Goal: Task Accomplishment & Management: Manage account settings

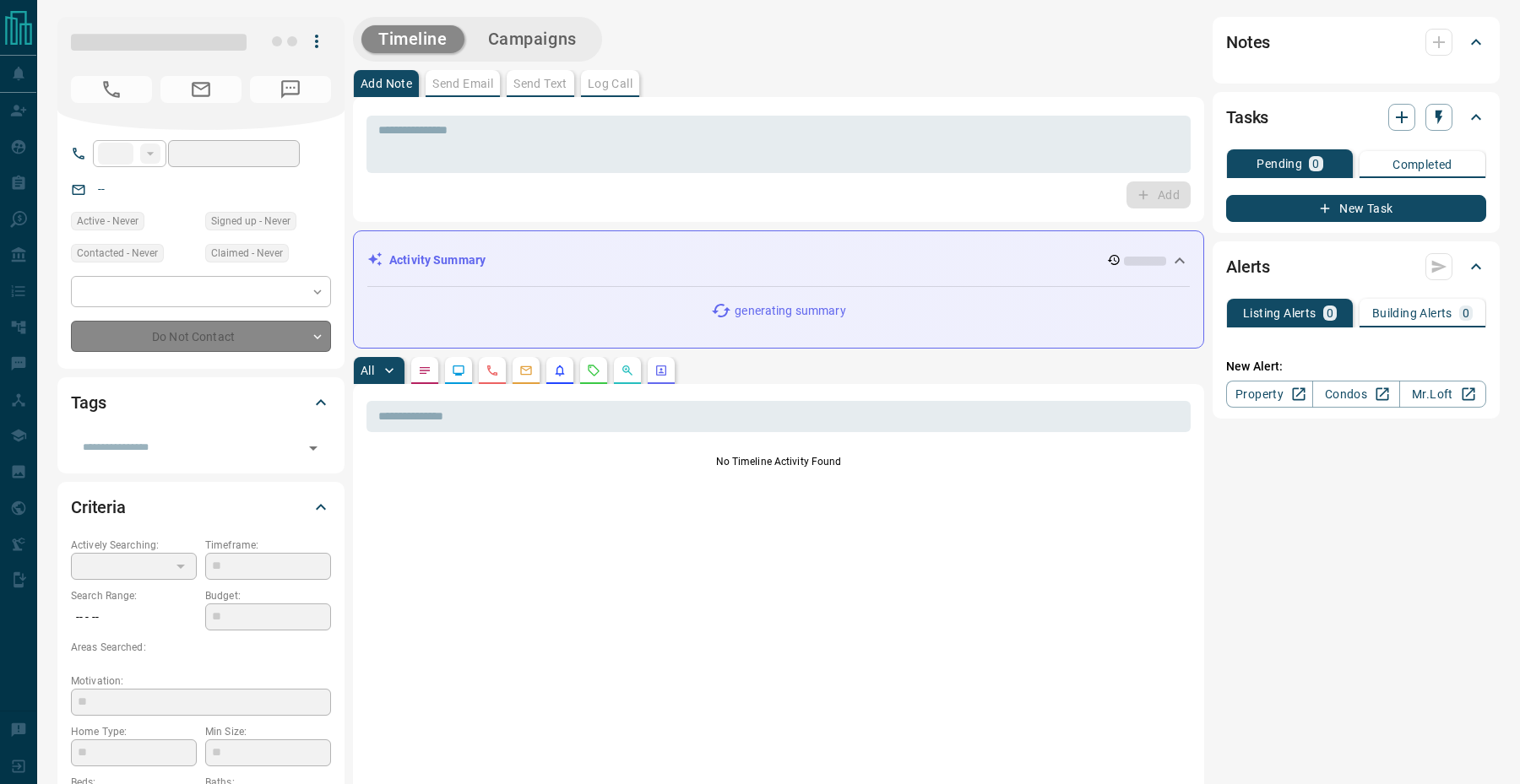
type input "**"
type input "**********"
type input "*"
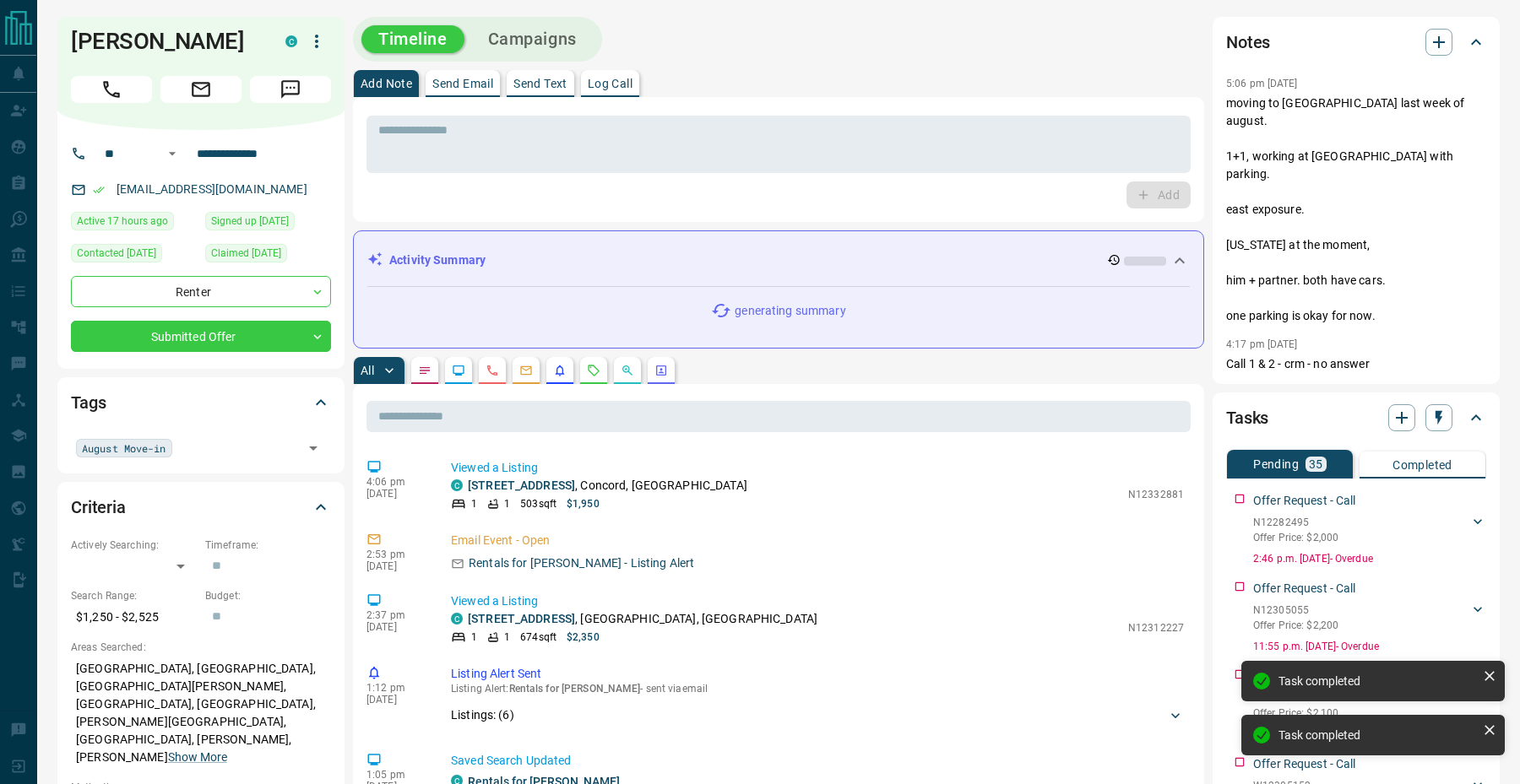
click at [1240, 485] on div "Offer Request - Call N12282495 Offer Price: $2,000 [PERSON_NAME] 3154809575 [EM…" at bounding box center [1355, 526] width 260 height 81
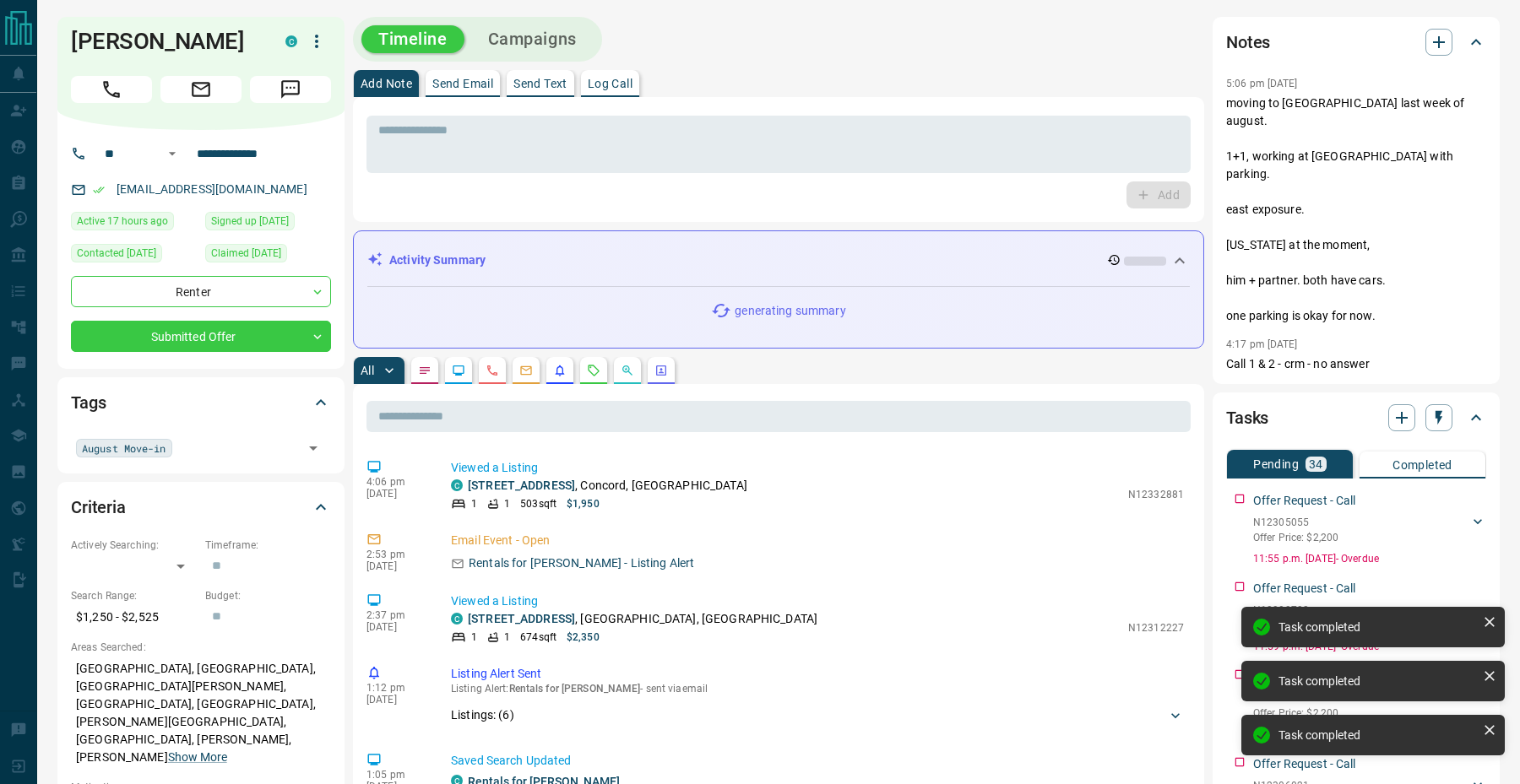
click at [1240, 485] on div "Offer Request - Call N12305055 Offer Price: $2,200 [PERSON_NAME] 3154809575 [EM…" at bounding box center [1355, 526] width 260 height 81
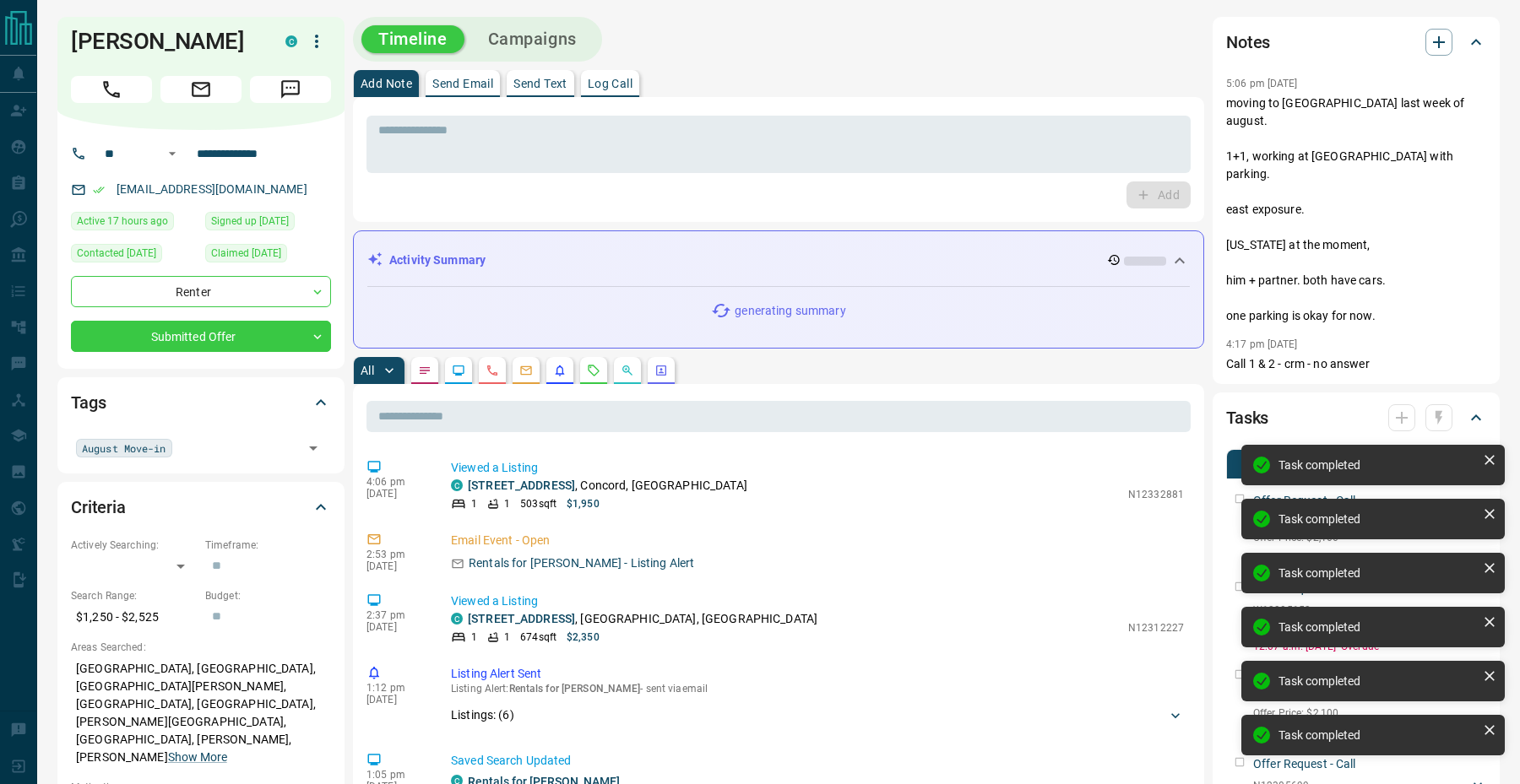
click at [1240, 459] on div "Task completed Task completed Task completed Task completed Task completed Task…" at bounding box center [1373, 607] width 270 height 331
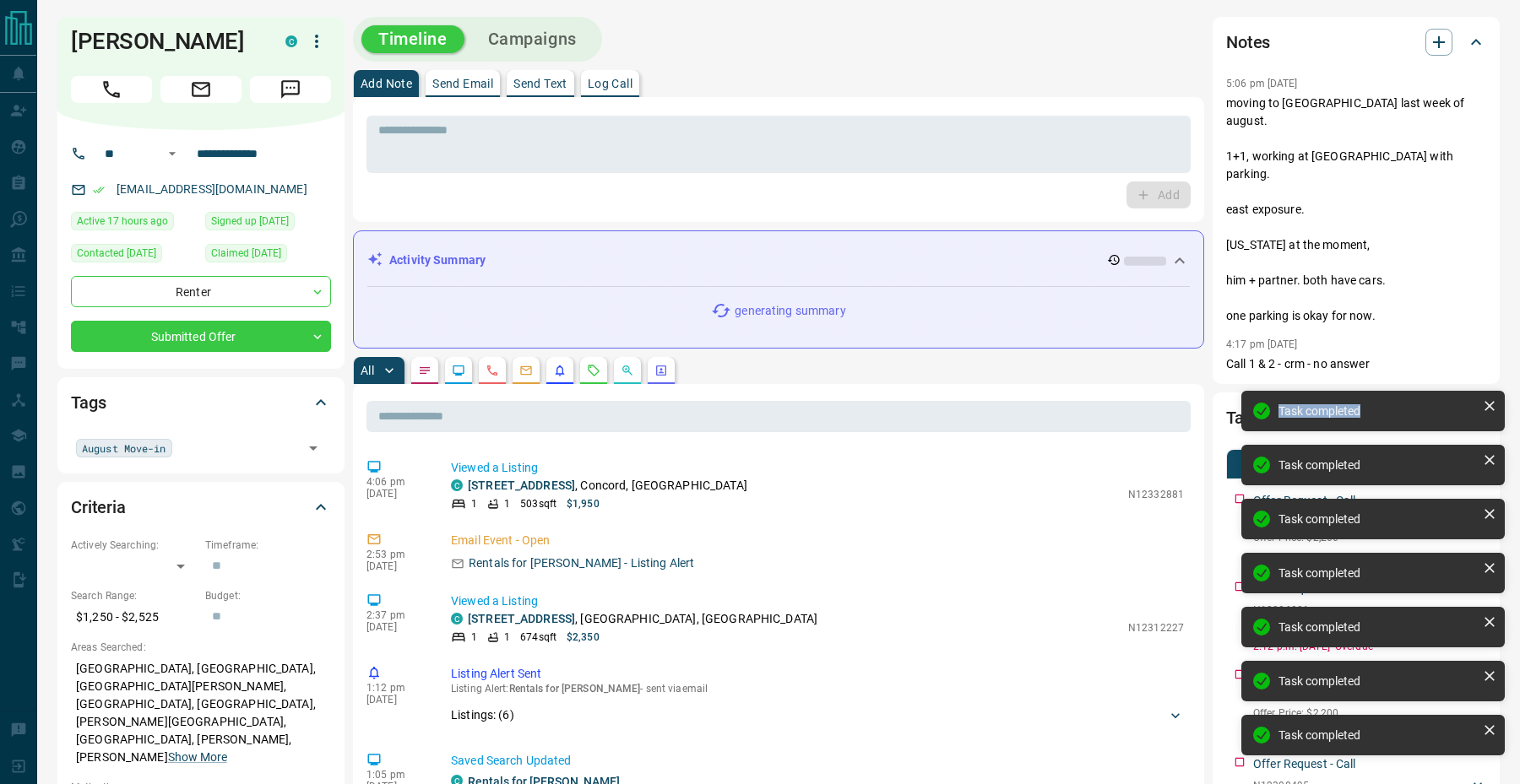
click at [1240, 459] on div "Task completed Task completed Task completed Task completed Task completed Task…" at bounding box center [1373, 580] width 270 height 385
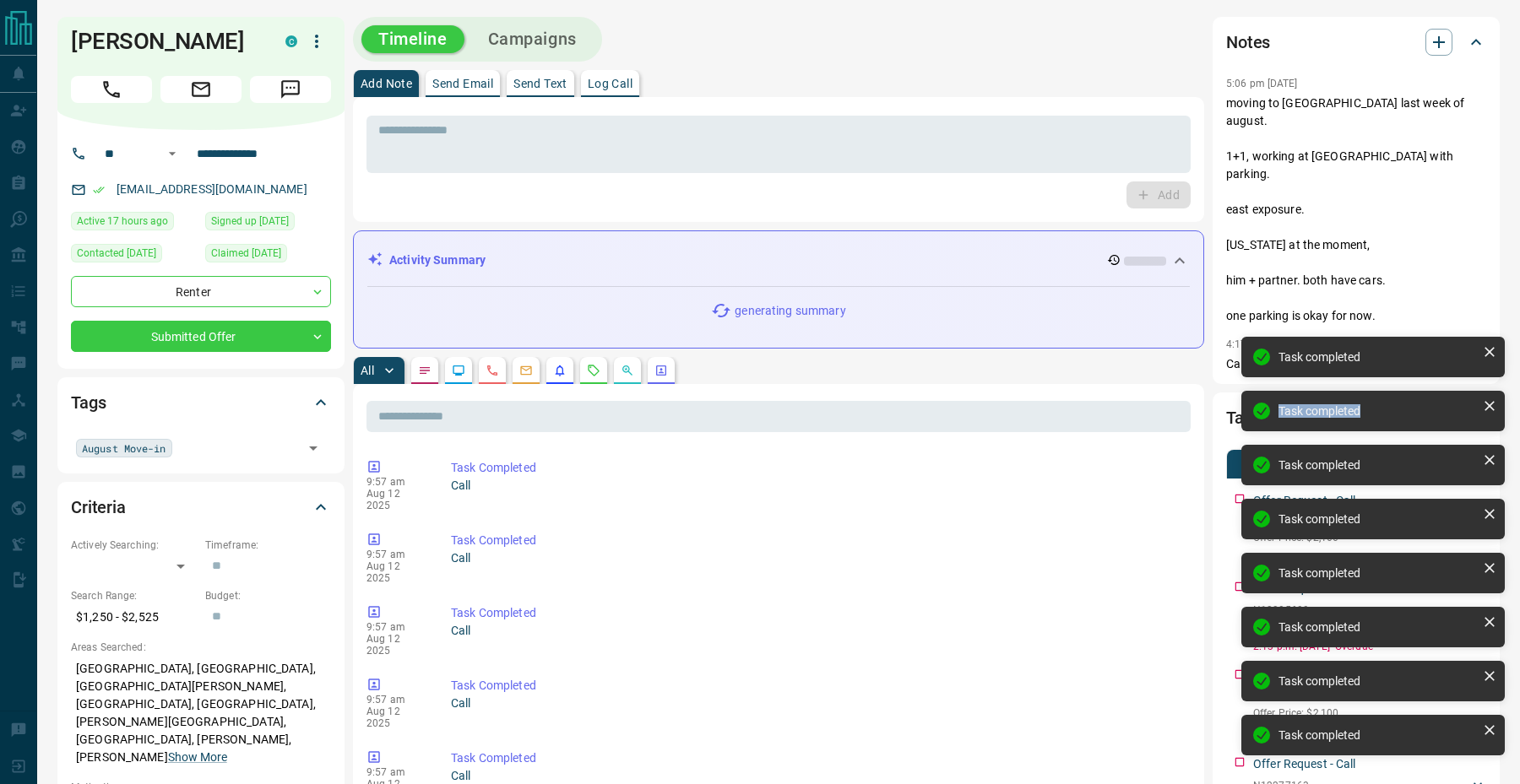
click at [1236, 485] on div "Offer Request - Call N12306021 Offer Price: $2,100 [PERSON_NAME] 3154809575 [EM…" at bounding box center [1355, 526] width 260 height 81
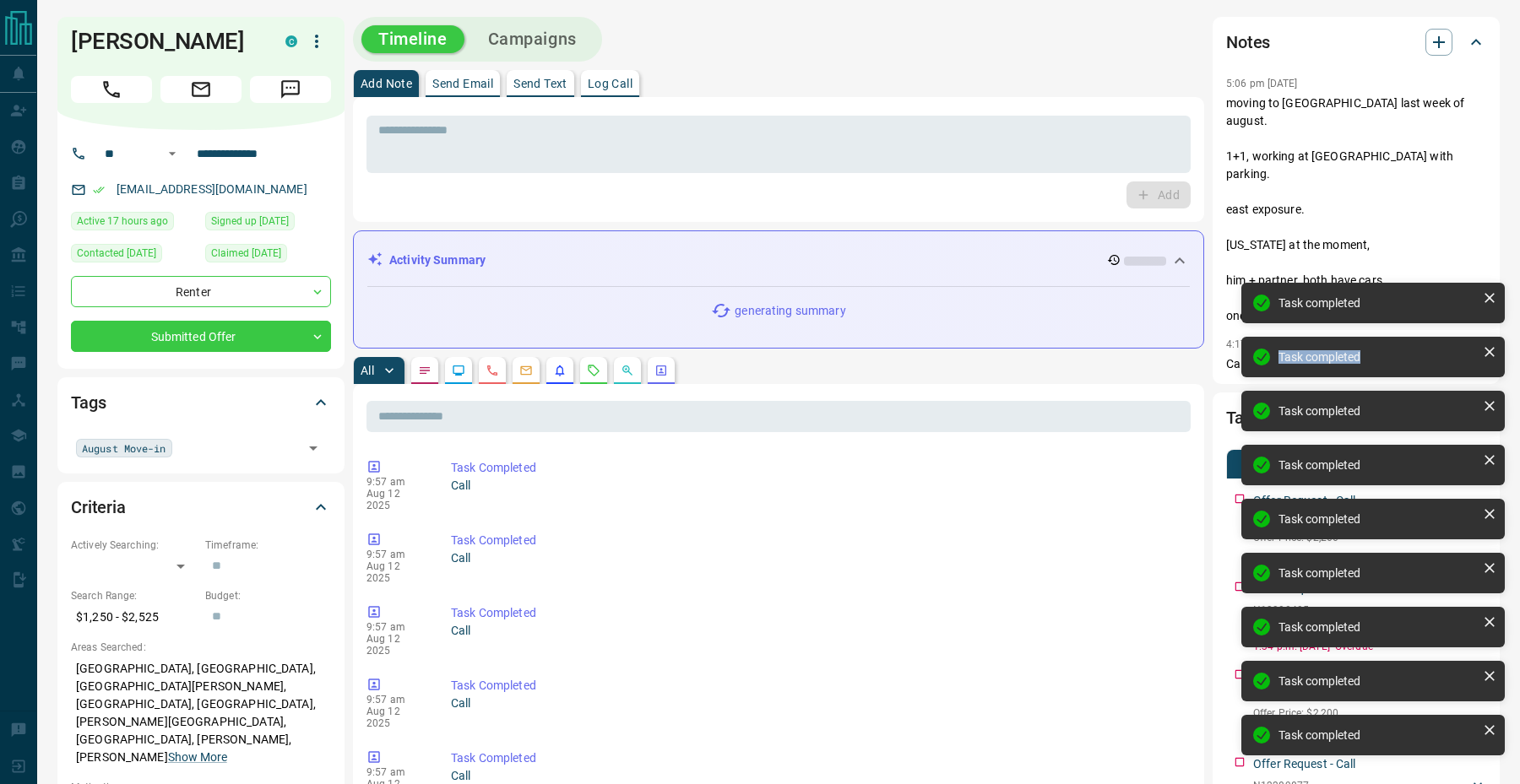
click at [1236, 485] on div "Offer Request - Call N12305699 Offer Price: $2,200 [PERSON_NAME] 3154809575 [EM…" at bounding box center [1355, 526] width 260 height 81
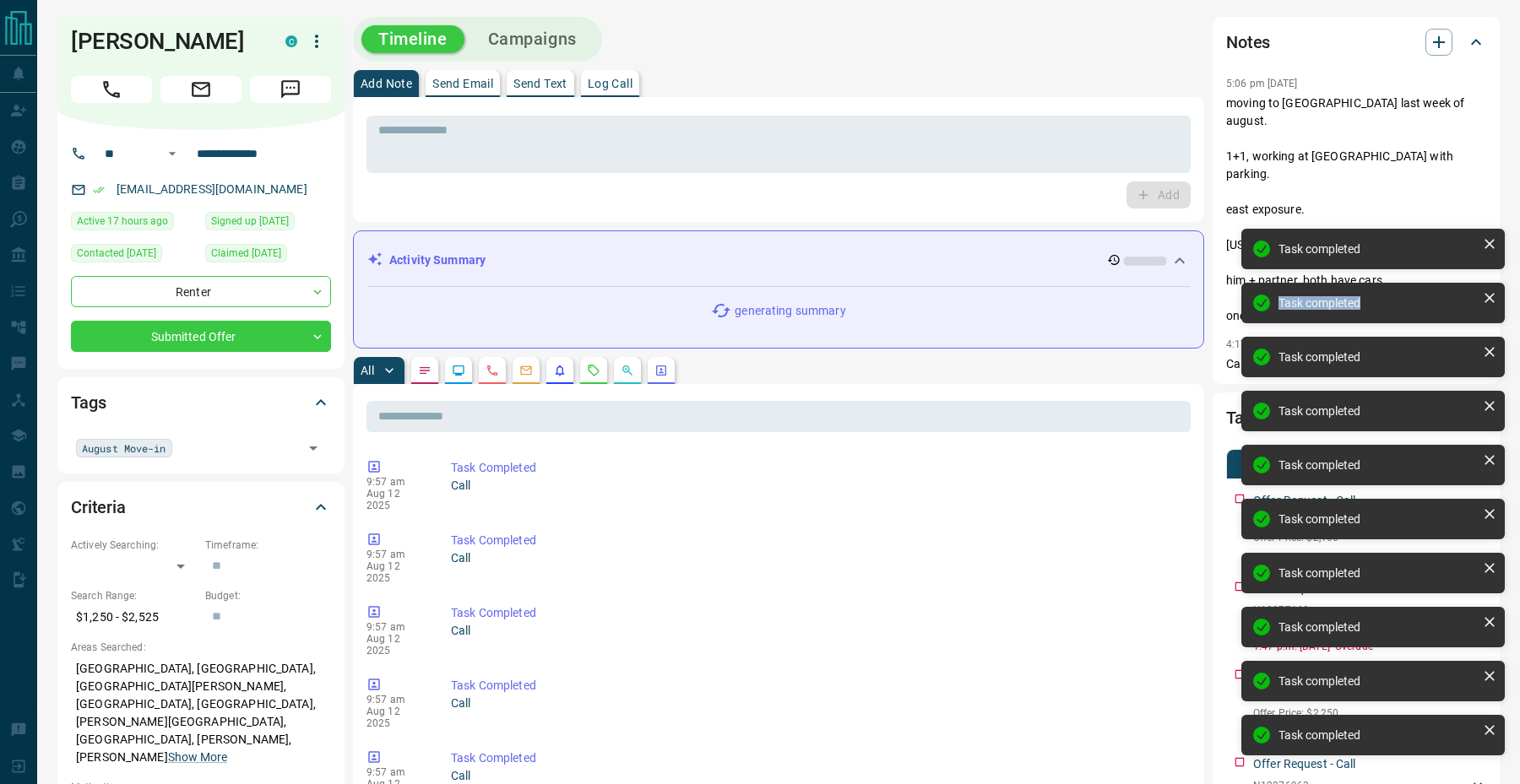
click at [1236, 485] on div "Offer Request - Call N12308495 Offer Price: $2,100 [PERSON_NAME] 3154809575 [EM…" at bounding box center [1355, 526] width 260 height 81
click at [1236, 485] on div "Offer Request - Call N12277163 Offer Price: $2,200 [PERSON_NAME] 3154809575 [EM…" at bounding box center [1355, 526] width 260 height 81
click at [1236, 485] on div "Offer Request - Call N12289877 Offer Price: $2,250 [PERSON_NAME] 3154809575 [EM…" at bounding box center [1355, 526] width 260 height 81
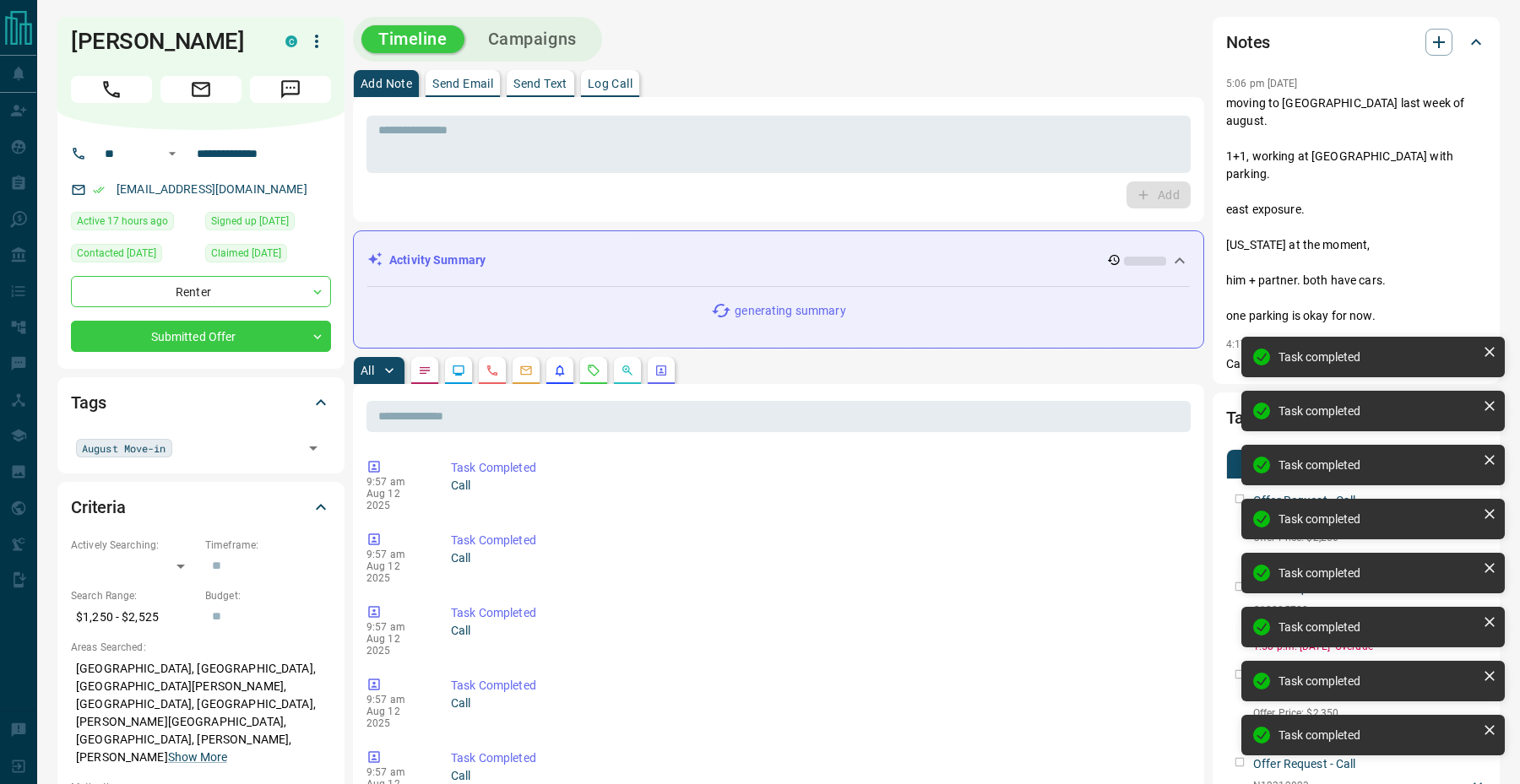
click at [1236, 485] on div "Offer Request - Call N12276963 Offer Price: $2,250 [PERSON_NAME] 3154809575 [EM…" at bounding box center [1355, 526] width 260 height 81
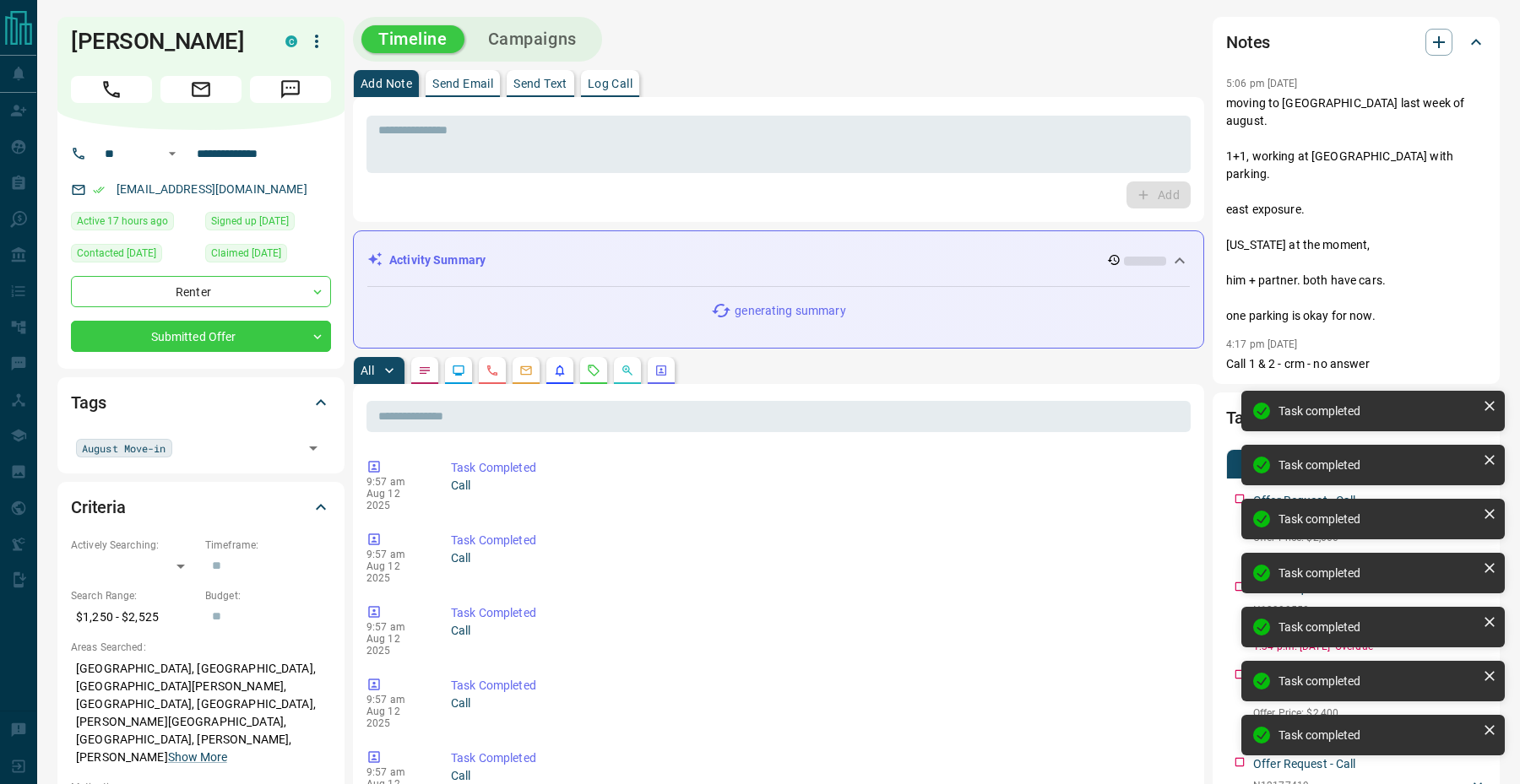
click at [1236, 485] on div "Offer Request - Call C12295730 Offer Price: $2,000 [PERSON_NAME] 3154809575 [EM…" at bounding box center [1355, 526] width 260 height 81
click at [1236, 485] on div "Offer Request - Call N12309558 Offer Price: $2,350 [PERSON_NAME] 3154809575 [EM…" at bounding box center [1355, 526] width 260 height 81
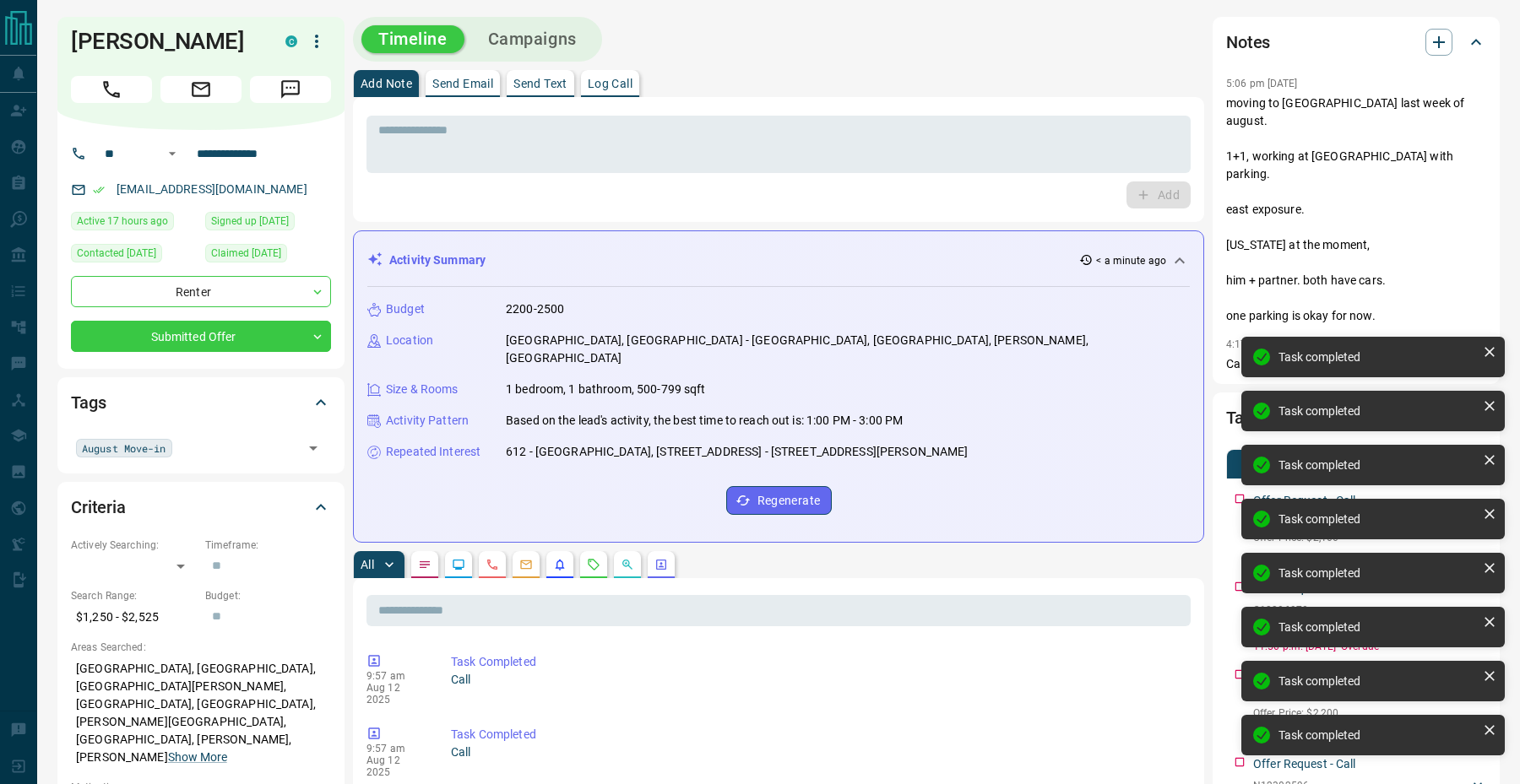
click at [1236, 485] on div "Offer Request - Call C12290827 Offer Price: $2,100 [PERSON_NAME] 3154809575 [EM…" at bounding box center [1355, 526] width 260 height 81
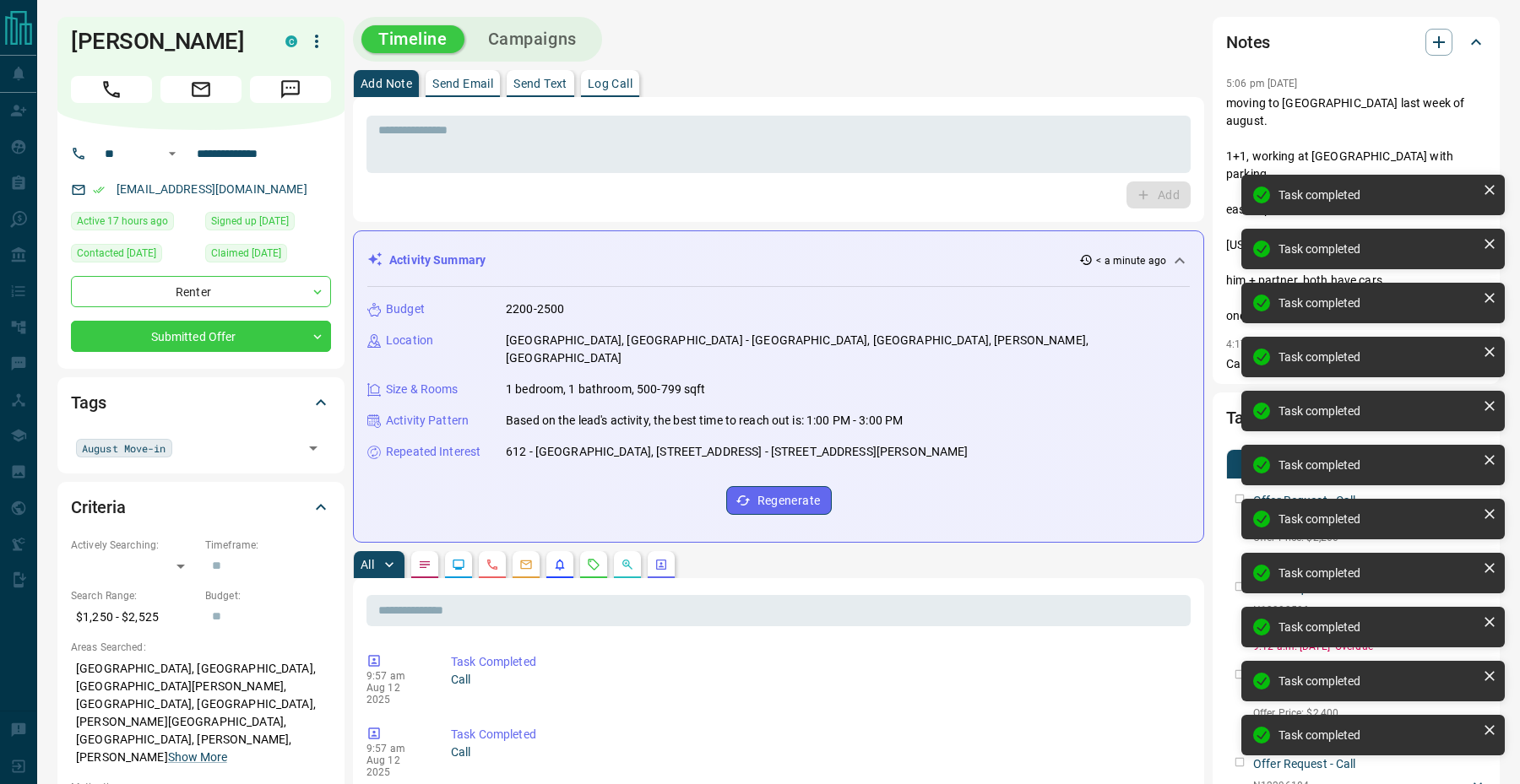
click at [1236, 485] on div "Offer Request - Call W12223120 Offer Price: $2,200 [PERSON_NAME] 3154809575 [EM…" at bounding box center [1355, 526] width 260 height 81
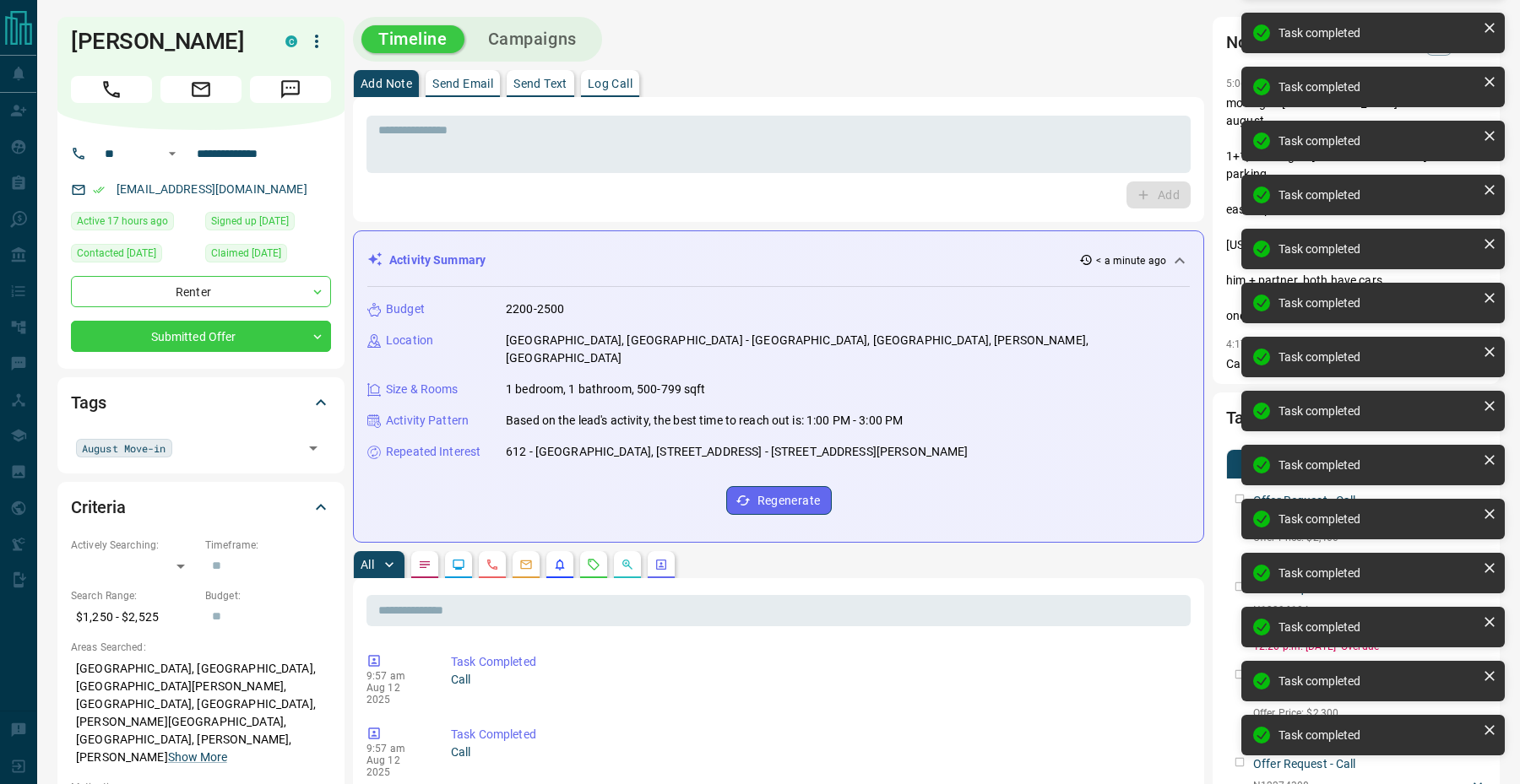
click at [1236, 485] on div "Offer Request - Call N12301990 Offer Price: $2,400 [PERSON_NAME] 3154809575 [EM…" at bounding box center [1355, 526] width 260 height 81
click at [1236, 485] on div "Offer Request - Call N12274308 Offer Price: $2,300 [PERSON_NAME] 3154809575 [EM…" at bounding box center [1355, 526] width 260 height 81
click at [1236, 485] on div "Offer Request - Call N12320348 Offer Price: $2,300 [PERSON_NAME] 3154809575 [EM…" at bounding box center [1355, 526] width 260 height 81
click at [1236, 485] on div "Offer Request - Call N12320850 Offer Price: $2,200 [PERSON_NAME] 3154809575 [EM…" at bounding box center [1355, 526] width 260 height 81
click at [1236, 485] on div "Offer Request - Call N12319402 Offer Price: $2,200 [PERSON_NAME] 3154809575 [EM…" at bounding box center [1355, 526] width 260 height 81
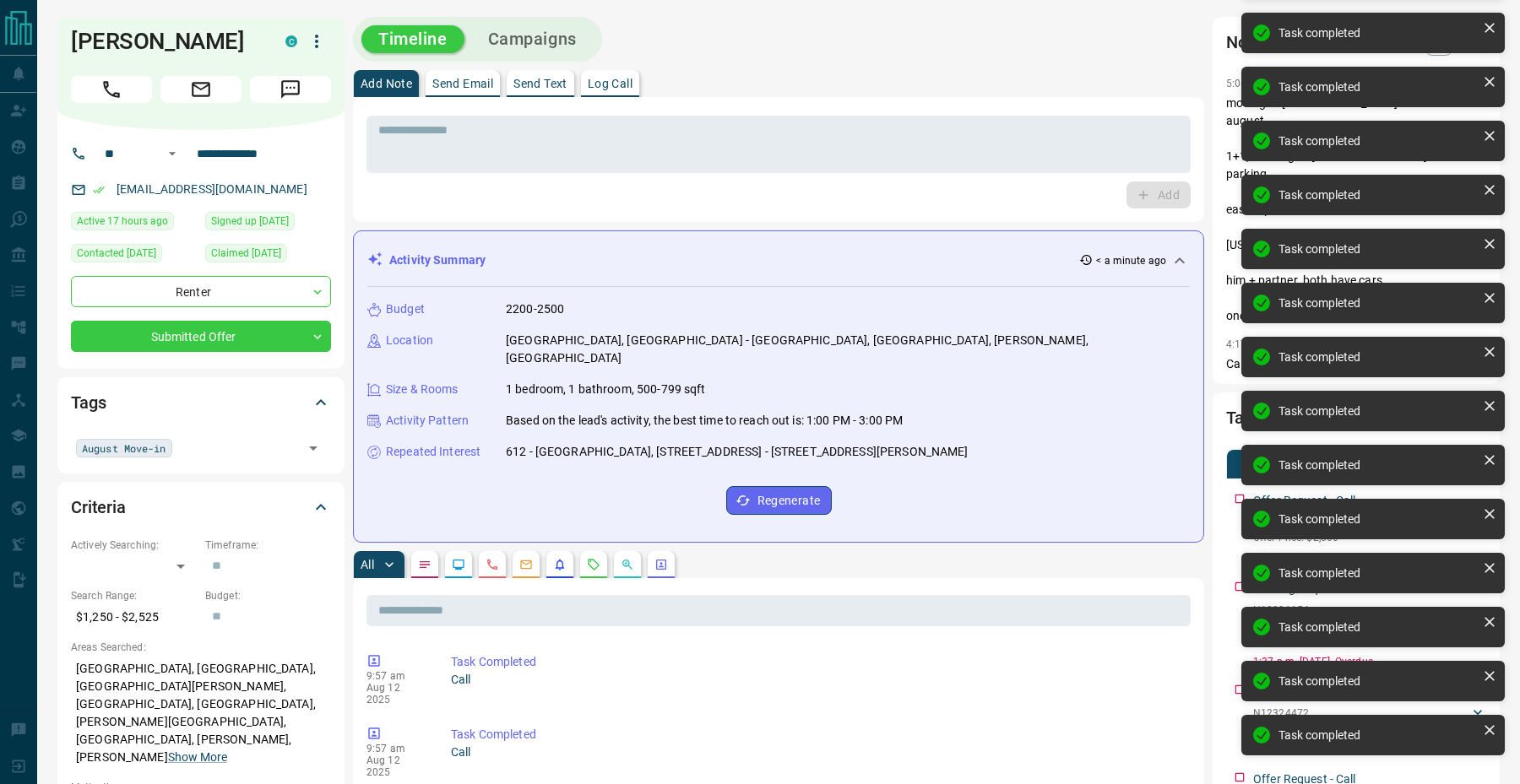
click at [1236, 485] on div "Offer Request - Call N12289126 Offer Price: $2,300 [PERSON_NAME] 3154809575 [EM…" at bounding box center [1355, 526] width 260 height 81
click at [1236, 485] on div "Viewing Request - Call N12321154 [STREET_ADDRESS][GEOGRAPHIC_DATA][PERSON_NAME]…" at bounding box center [1355, 533] width 260 height 97
click at [1236, 485] on div "Offer Request - Call N12324472 Offer Price: $2,300 [PERSON_NAME] 3154809575 [EM…" at bounding box center [1355, 526] width 260 height 81
click at [1236, 485] on div "Offer Request - Call N12320137 Offer Price: $2,200 [PERSON_NAME] 3154809575 [EM…" at bounding box center [1355, 526] width 260 height 81
